Goal: Information Seeking & Learning: Learn about a topic

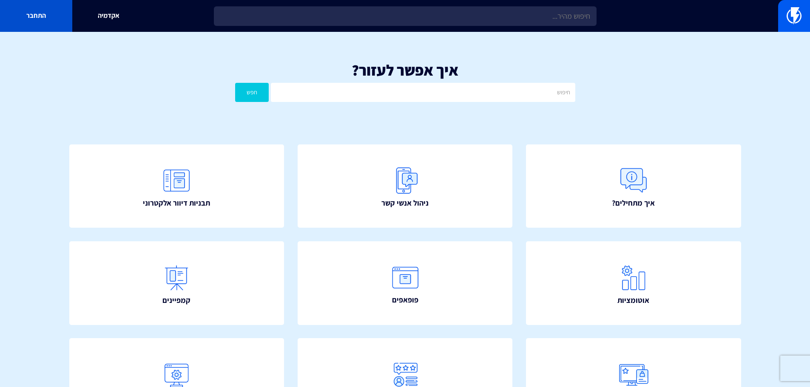
click at [36, 17] on link "התחבר" at bounding box center [36, 16] width 72 height 32
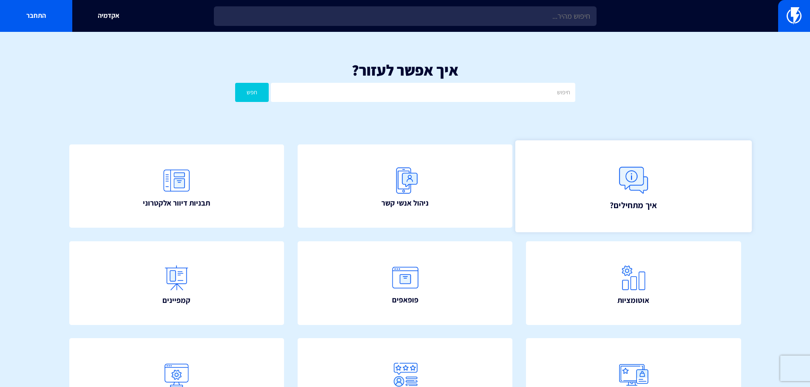
click at [608, 166] on link "איך מתחילים?" at bounding box center [633, 186] width 236 height 92
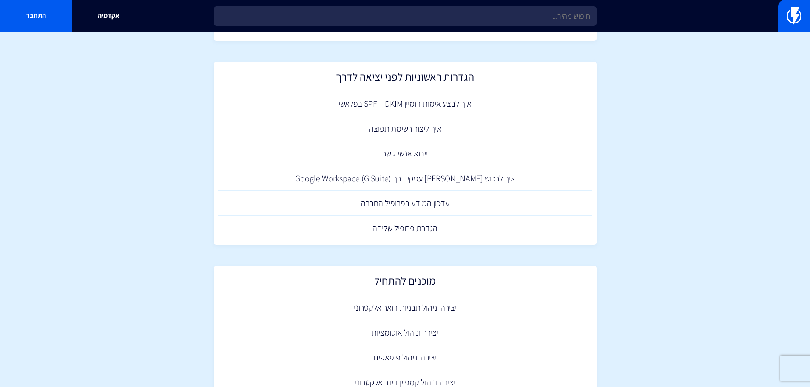
scroll to position [428, 0]
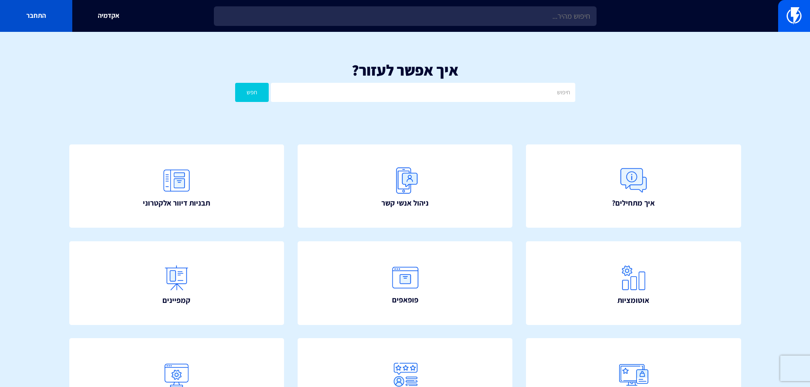
click at [35, 20] on link "התחבר" at bounding box center [36, 16] width 72 height 32
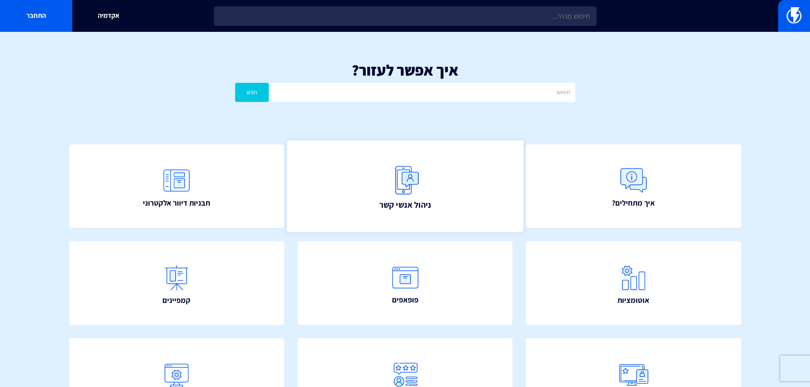
click at [442, 170] on link "ניהול אנשי קשר" at bounding box center [404, 186] width 236 height 92
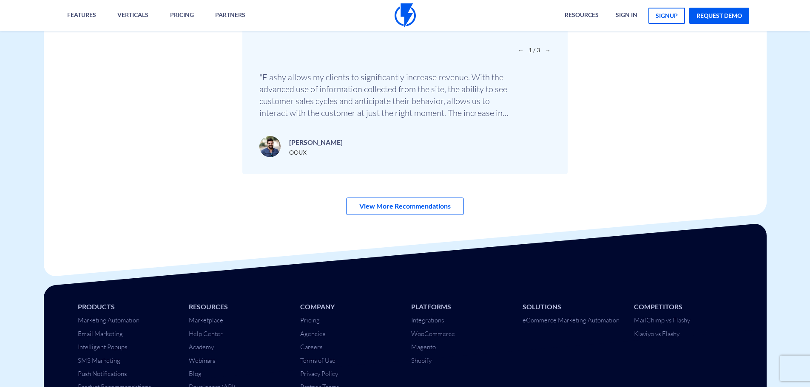
scroll to position [3003, 0]
